Goal: Information Seeking & Learning: Find specific page/section

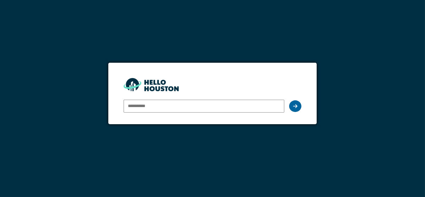
type input "**********"
click at [295, 109] on div at bounding box center [295, 106] width 12 height 12
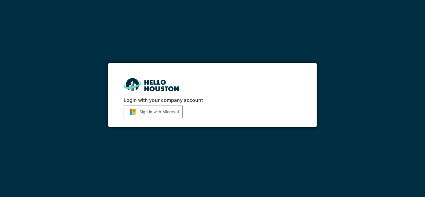
click at [156, 112] on button "Sign in with Microsoft" at bounding box center [153, 112] width 59 height 13
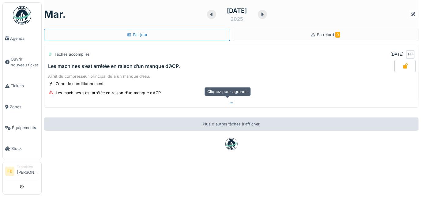
click at [229, 101] on icon at bounding box center [231, 103] width 5 height 4
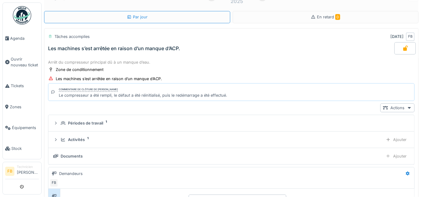
scroll to position [21, 0]
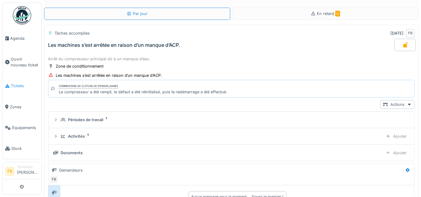
click at [20, 85] on span "Tickets" at bounding box center [25, 86] width 28 height 6
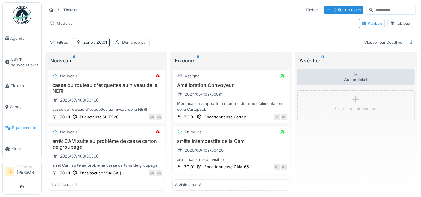
click at [21, 125] on span "Équipements" at bounding box center [25, 128] width 27 height 6
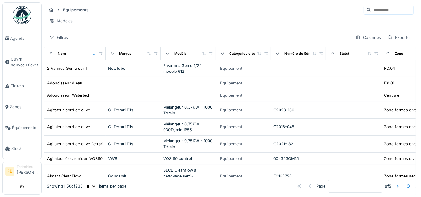
click at [371, 9] on input at bounding box center [392, 10] width 42 height 9
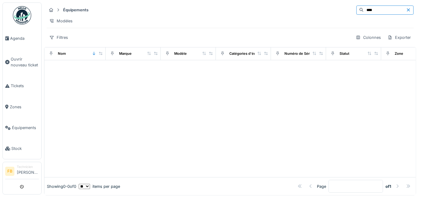
type input "****"
drag, startPoint x: 323, startPoint y: 10, endPoint x: 399, endPoint y: 11, distance: 75.6
click at [399, 11] on div "Équipements ****" at bounding box center [230, 10] width 367 height 10
click at [406, 8] on icon at bounding box center [408, 10] width 5 height 4
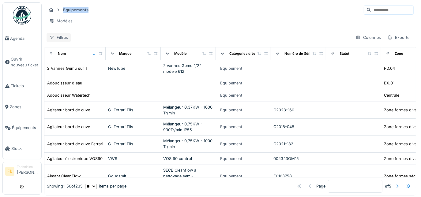
click at [60, 37] on div "Filtres" at bounding box center [59, 37] width 24 height 9
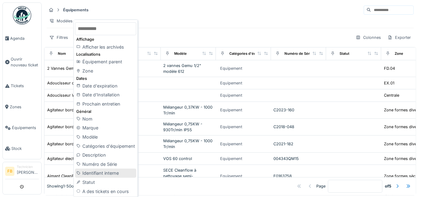
click at [104, 174] on div "Identifiant interne" at bounding box center [105, 173] width 61 height 9
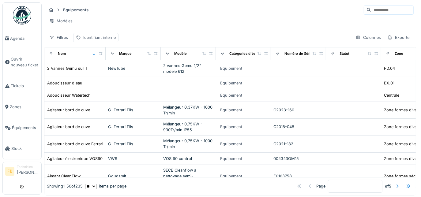
click at [109, 42] on div "Identifiant interne" at bounding box center [95, 37] width 45 height 9
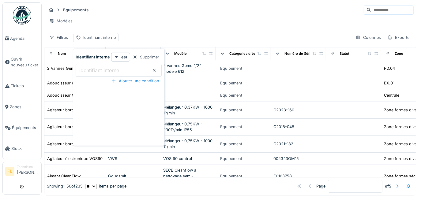
click at [108, 70] on label "Identifiant interne" at bounding box center [99, 70] width 42 height 7
click at [108, 70] on interne_EwMTE "Identifiant interne" at bounding box center [119, 70] width 86 height 13
type interne_EwMTE "****"
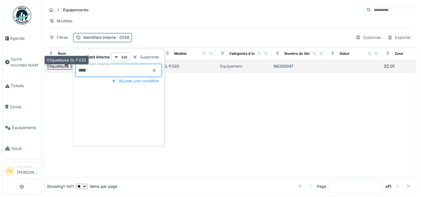
click at [55, 69] on div "Etiqueteuse SL-F220" at bounding box center [66, 66] width 39 height 6
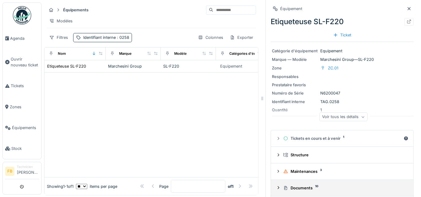
click at [276, 184] on summary "Documents 10" at bounding box center [341, 187] width 137 height 11
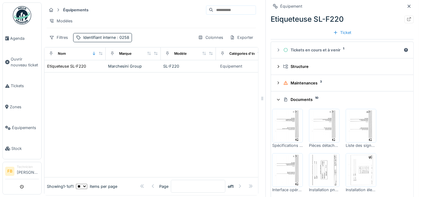
scroll to position [89, 0]
click at [406, 22] on div at bounding box center [408, 20] width 5 height 6
click at [24, 125] on span "Équipements" at bounding box center [25, 128] width 27 height 6
click at [126, 40] on span ": 0258" at bounding box center [122, 37] width 13 height 5
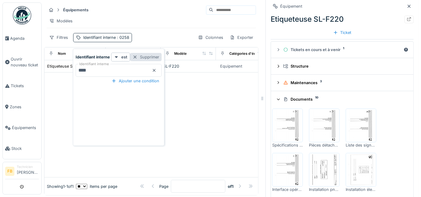
click at [148, 58] on div "Supprimer" at bounding box center [146, 57] width 32 height 8
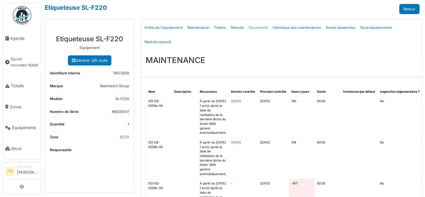
click at [252, 28] on link "Documents" at bounding box center [258, 28] width 24 height 14
select select "***"
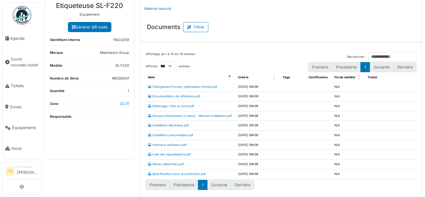
scroll to position [34, 0]
click at [160, 163] on link "Pièces détachées.pdf" at bounding box center [166, 163] width 36 height 3
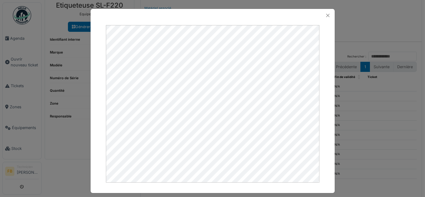
click at [321, 53] on div at bounding box center [213, 104] width 244 height 164
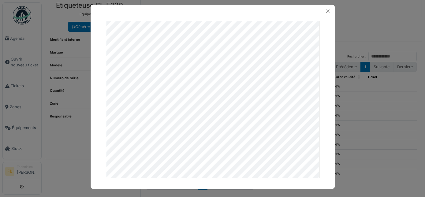
scroll to position [5, 0]
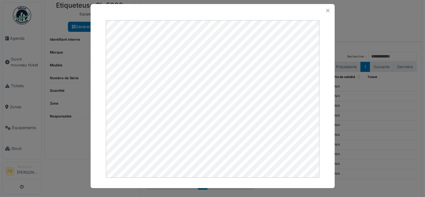
click at [294, 7] on div at bounding box center [213, 10] width 244 height 13
click at [230, 5] on div at bounding box center [213, 10] width 244 height 13
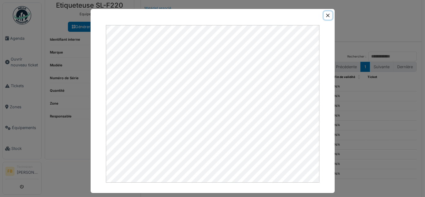
click at [326, 17] on button "Close" at bounding box center [328, 15] width 8 height 8
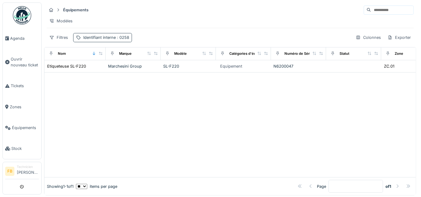
click at [120, 40] on span ": 0258" at bounding box center [122, 37] width 13 height 5
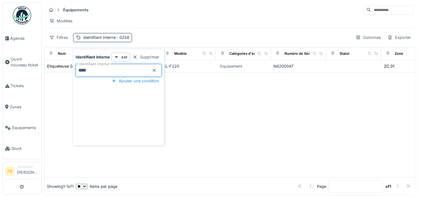
click at [97, 69] on interne_k1OTc "****" at bounding box center [119, 70] width 86 height 13
type interne_k1OTc "*"
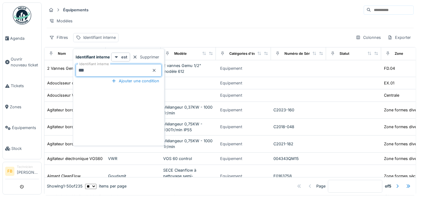
type interne_k1OTc "****"
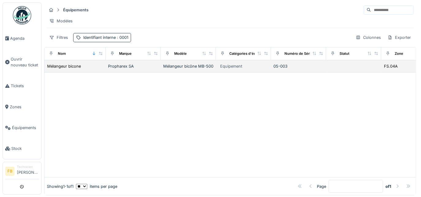
drag, startPoint x: 195, startPoint y: 90, endPoint x: 157, endPoint y: 69, distance: 43.1
click at [157, 69] on div "Propharex SA" at bounding box center [133, 66] width 50 height 6
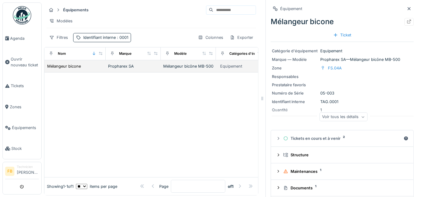
click at [157, 69] on div "Propharex SA" at bounding box center [133, 66] width 50 height 6
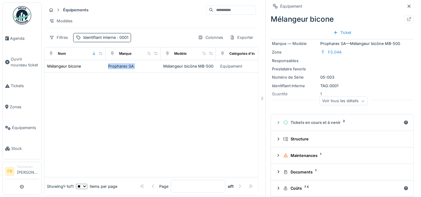
scroll to position [21, 0]
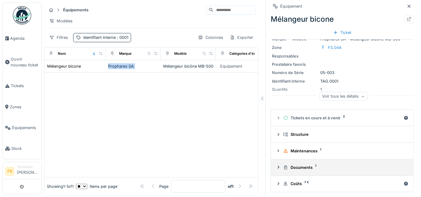
click at [276, 165] on div at bounding box center [278, 168] width 5 height 6
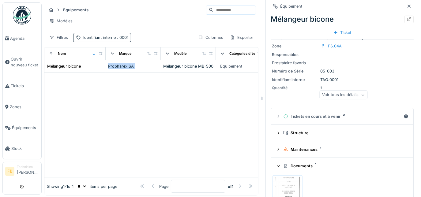
scroll to position [0, 0]
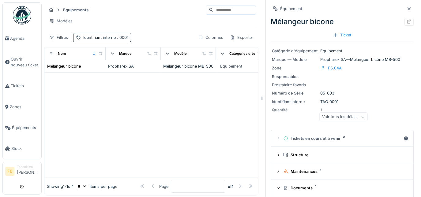
click at [363, 2] on div "Équipement Mélangeur bicone Ticket Catégorie d'équipement Equipement Marque — M…" at bounding box center [342, 132] width 143 height 265
